Goal: Navigation & Orientation: Find specific page/section

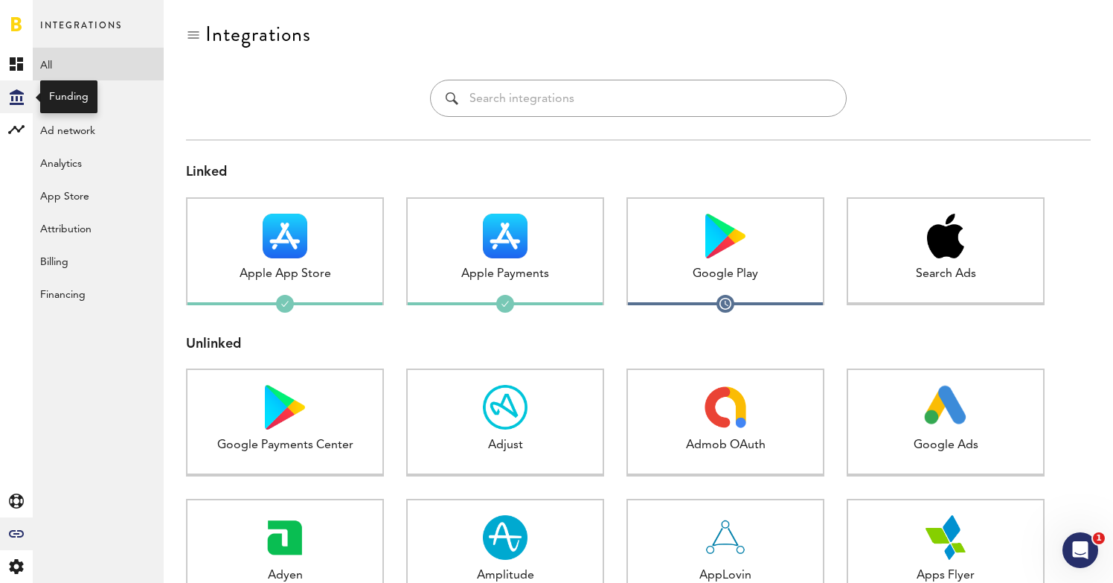
click at [17, 94] on icon "Created with Sketch." at bounding box center [17, 97] width 14 height 16
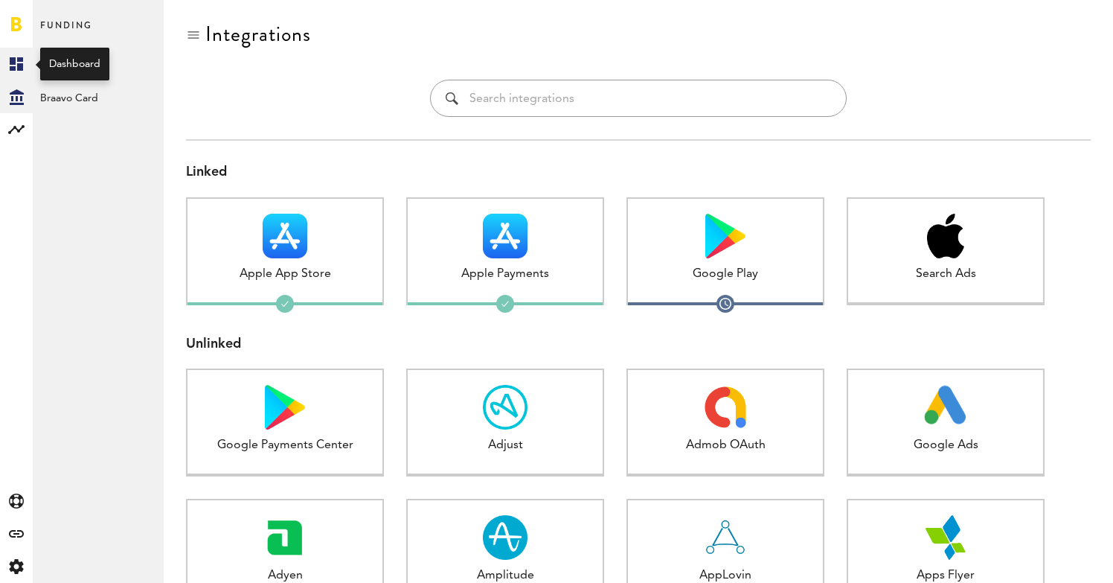
click at [16, 59] on rect at bounding box center [16, 64] width 18 height 18
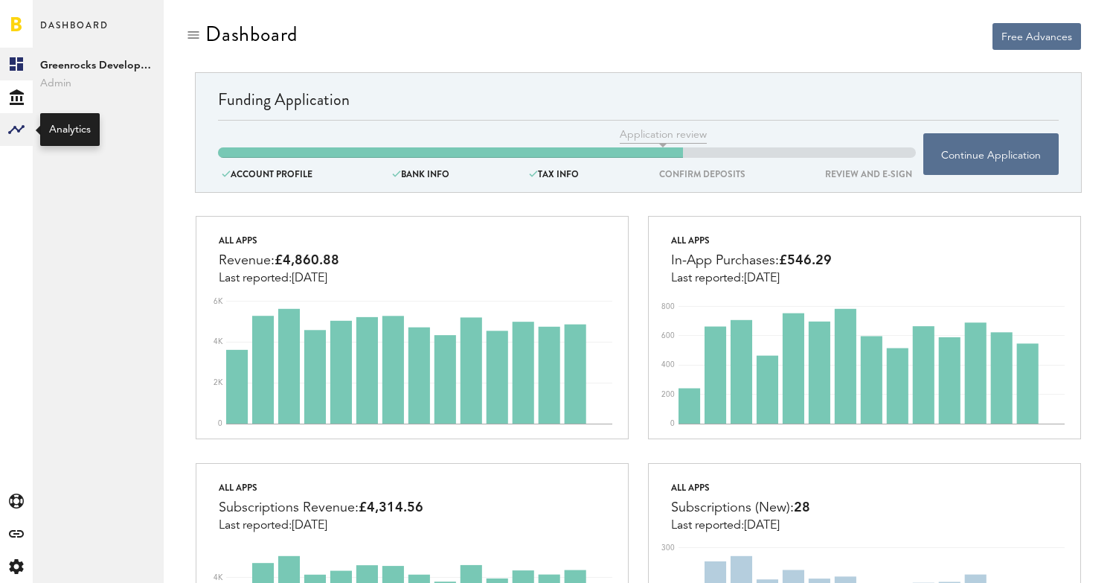
click at [22, 135] on rect at bounding box center [16, 130] width 18 height 18
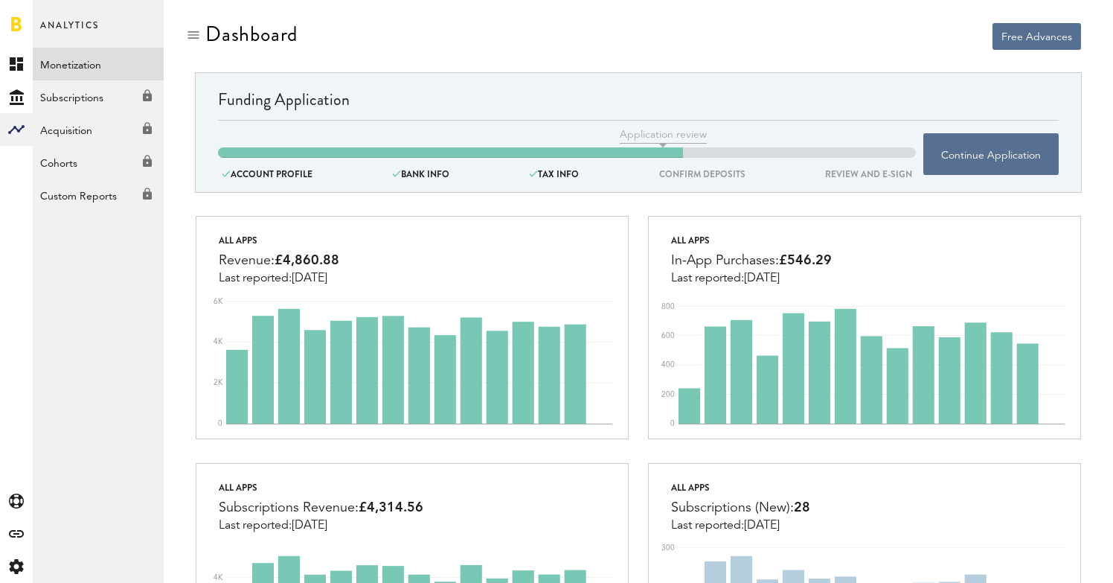
click at [101, 60] on link "Monetization" at bounding box center [98, 64] width 131 height 33
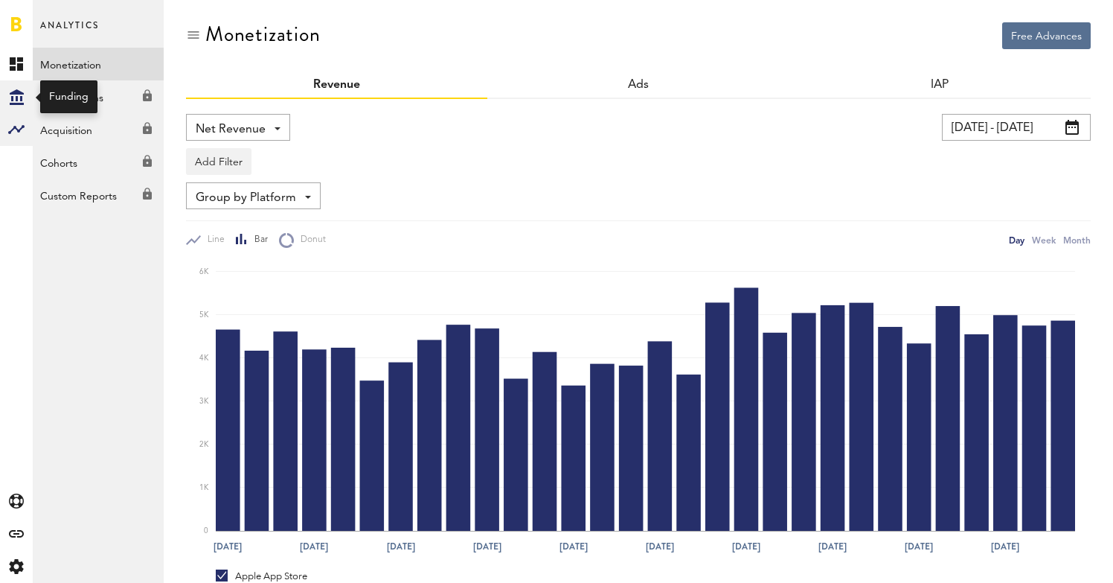
click at [28, 100] on div "Created with Sketch." at bounding box center [16, 96] width 33 height 33
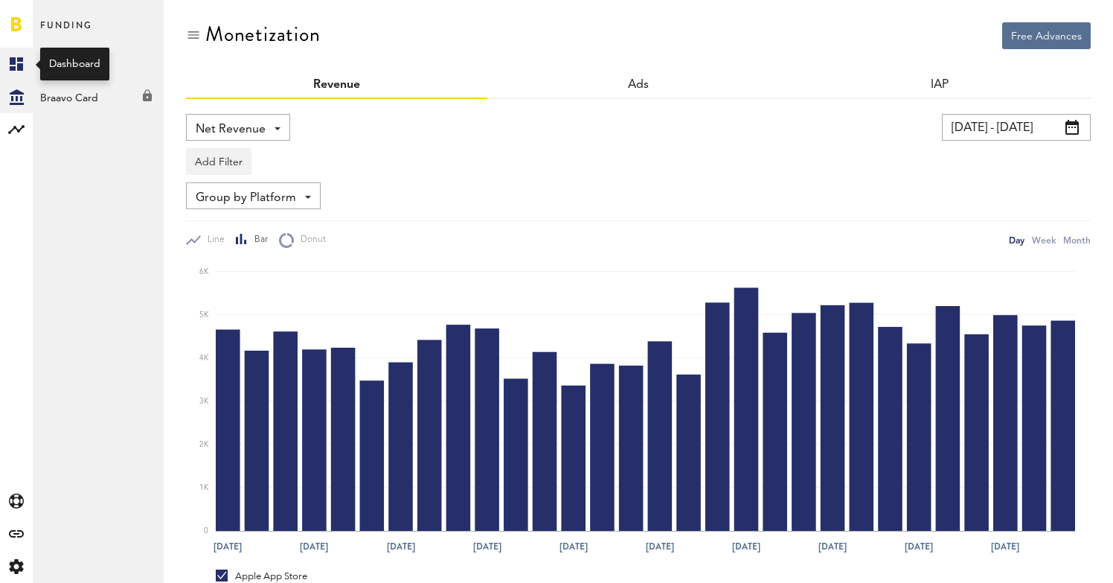
click at [23, 73] on link "Created with Sketch." at bounding box center [16, 64] width 33 height 33
